Goal: Find specific page/section: Find specific page/section

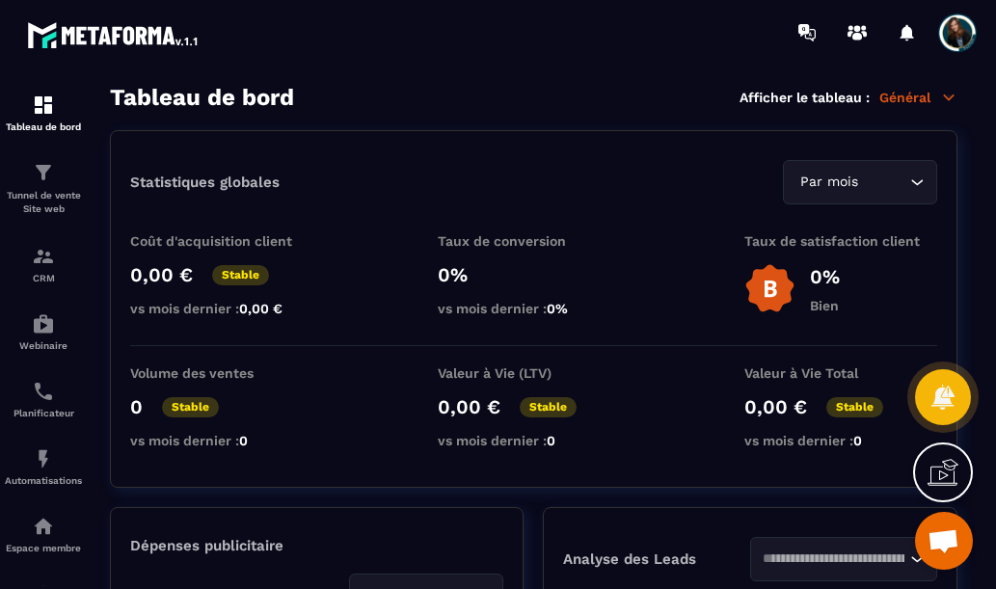
click at [941, 126] on section "Tableau de bord Afficher le tableau : Général Statistiques globales Par mois Lo…" at bounding box center [534, 337] width 886 height 506
click at [34, 197] on p "Tunnel de vente Site web" at bounding box center [43, 202] width 77 height 27
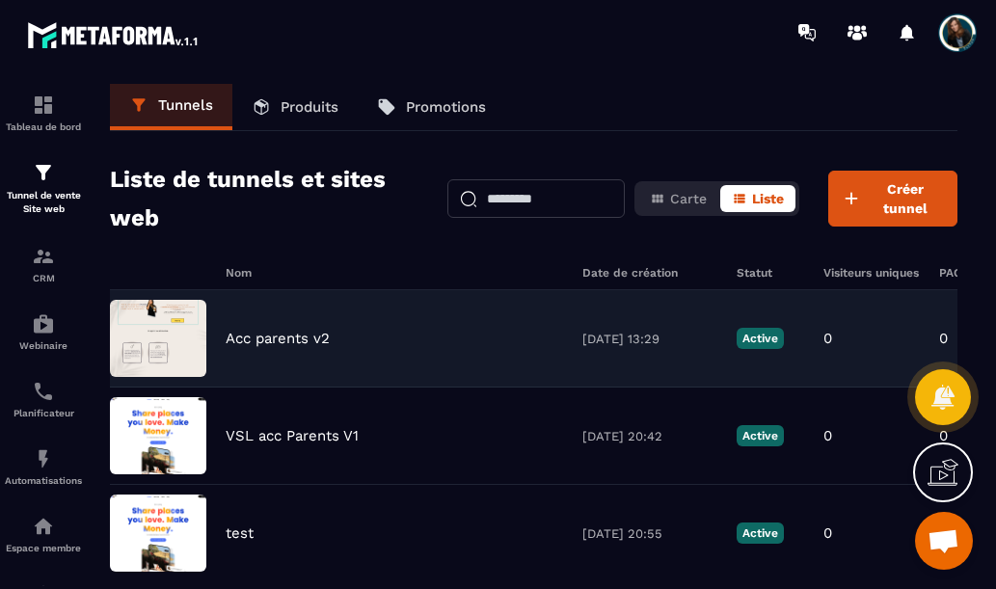
click at [251, 333] on p "Acc parents v2" at bounding box center [278, 338] width 104 height 17
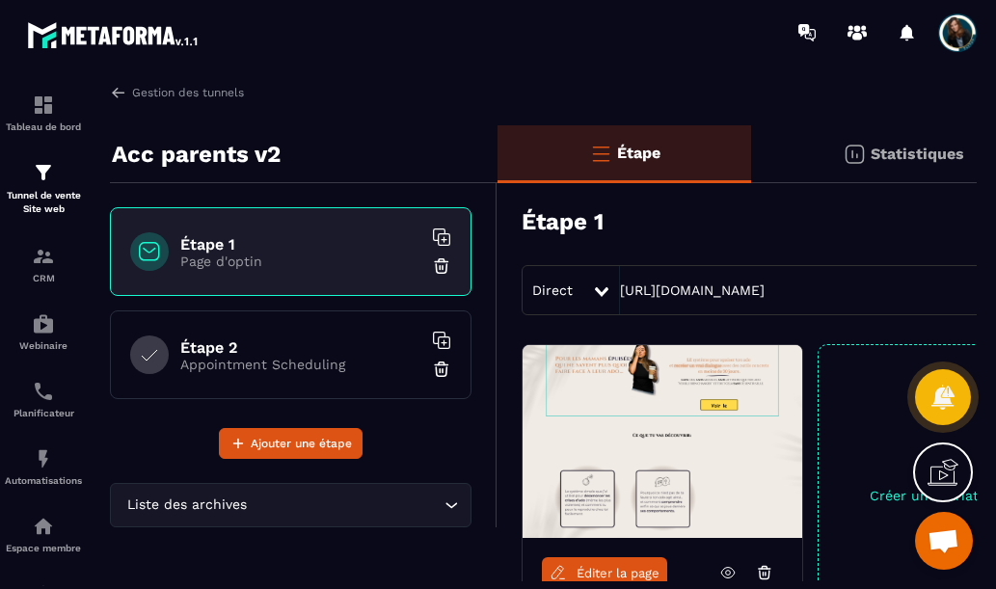
click at [604, 570] on span "Éditer la page" at bounding box center [618, 573] width 83 height 14
